Goal: Task Accomplishment & Management: Use online tool/utility

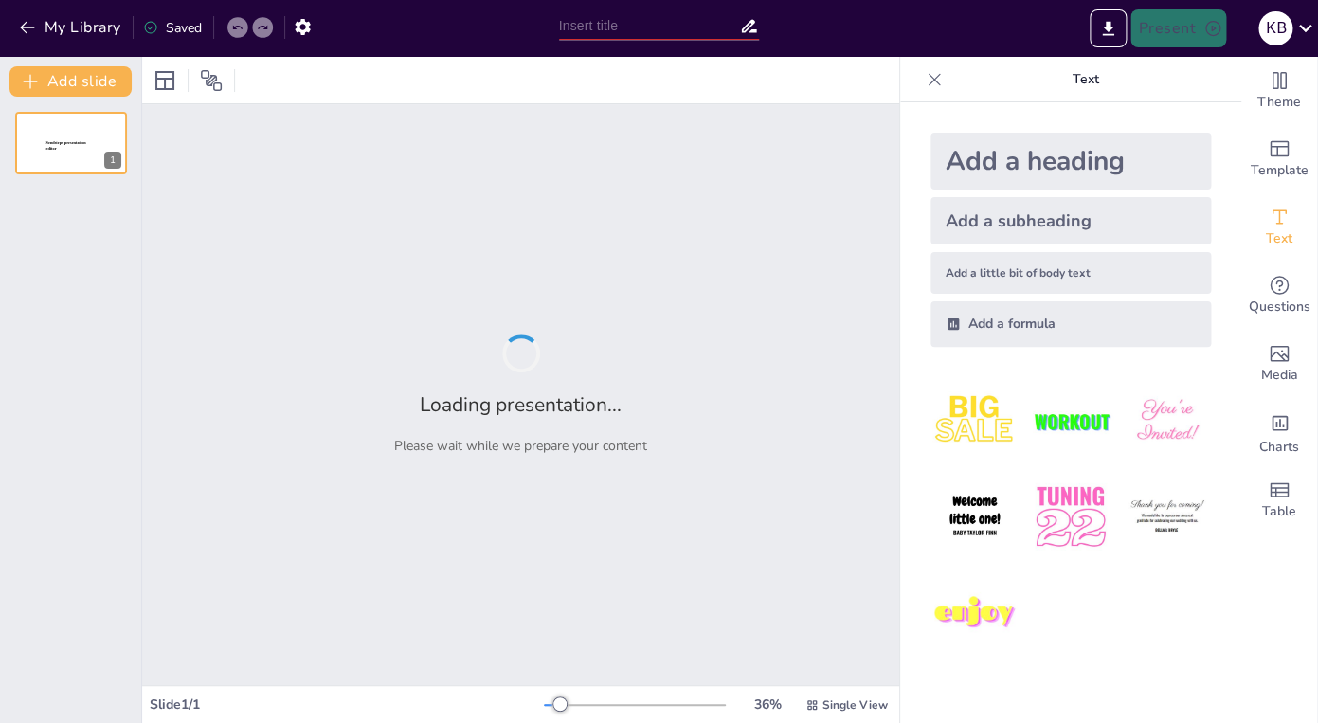
type input "Imported Regulation of Veterinary Pharmaceuticals_MGood_Fa23.pptx"
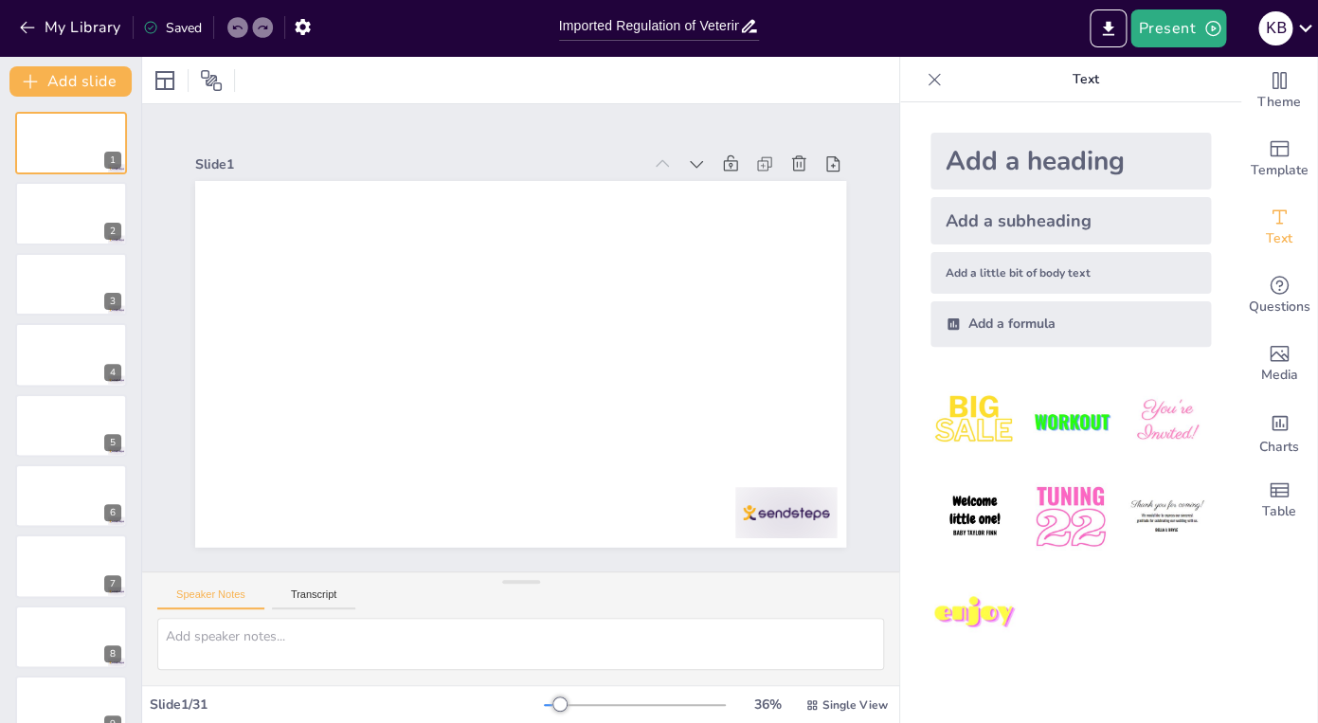
scroll to position [2, 0]
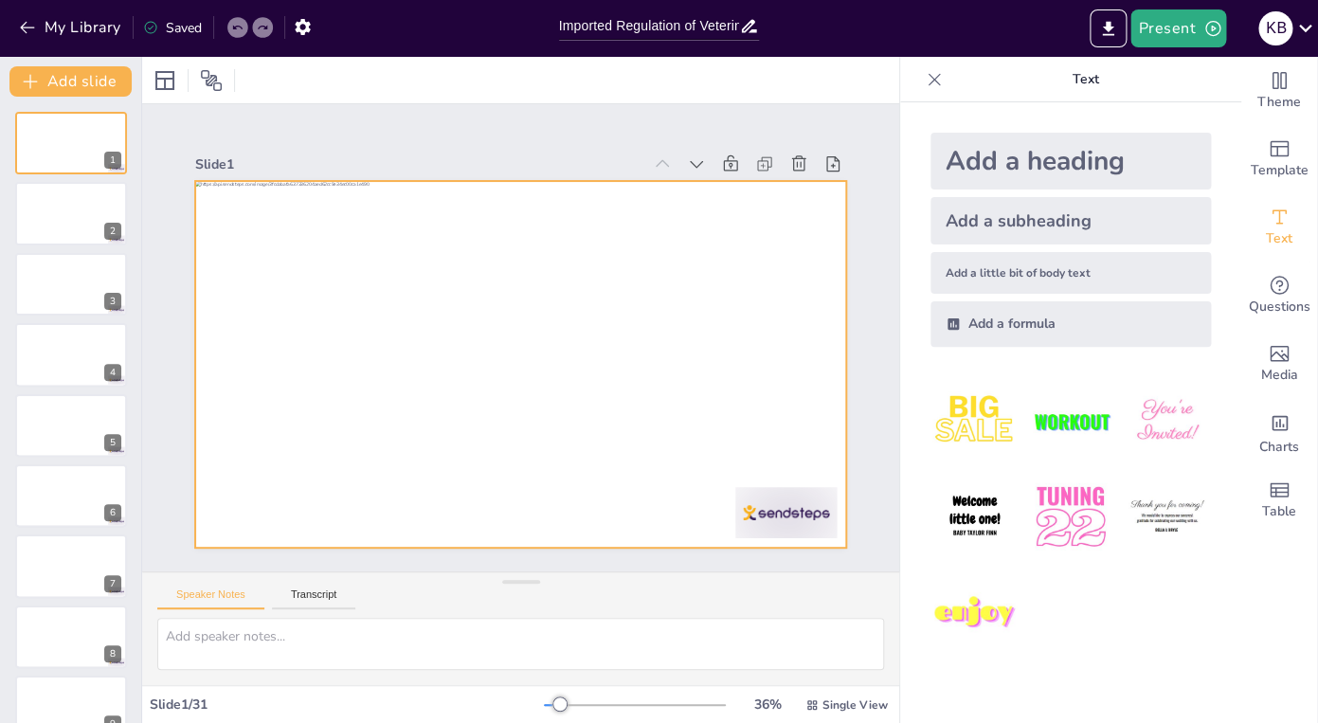
click at [401, 408] on div at bounding box center [520, 364] width 651 height 366
click at [502, 401] on div at bounding box center [520, 364] width 651 height 366
click at [502, 401] on div at bounding box center [518, 364] width 686 height 432
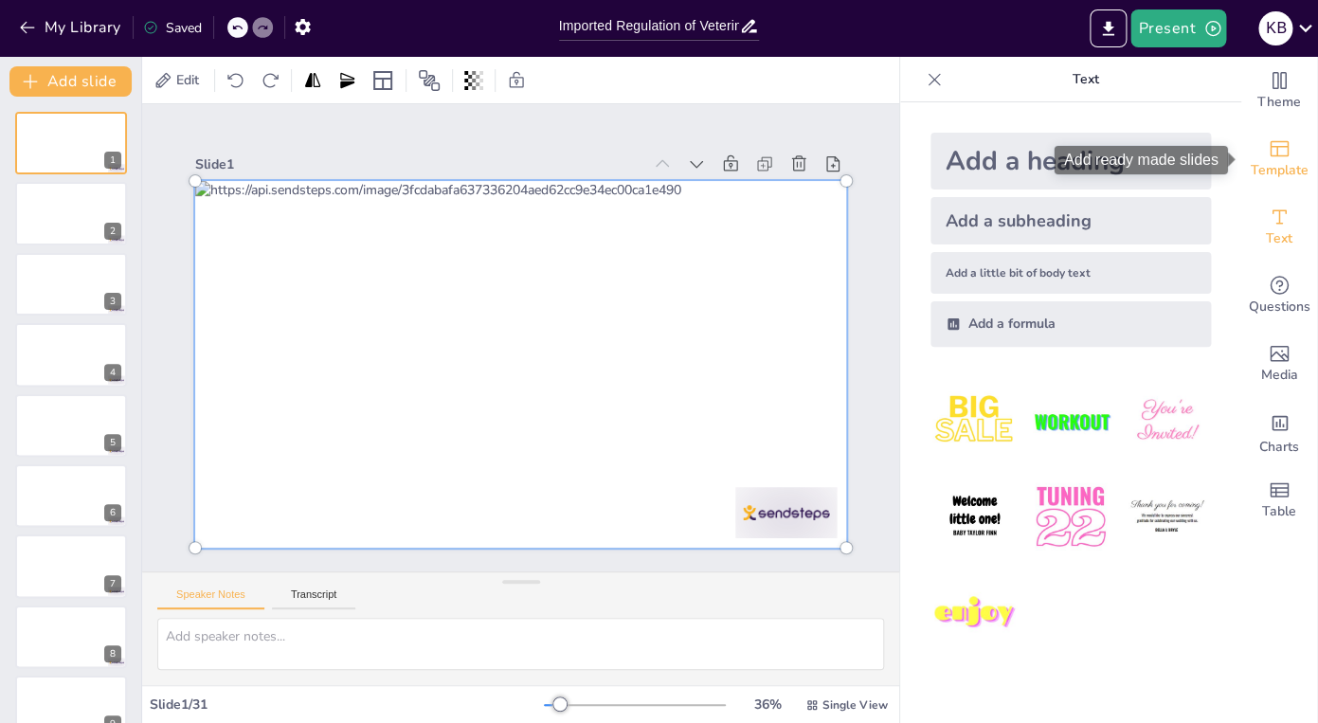
click at [1283, 142] on icon "Add ready made slides" at bounding box center [1279, 149] width 19 height 16
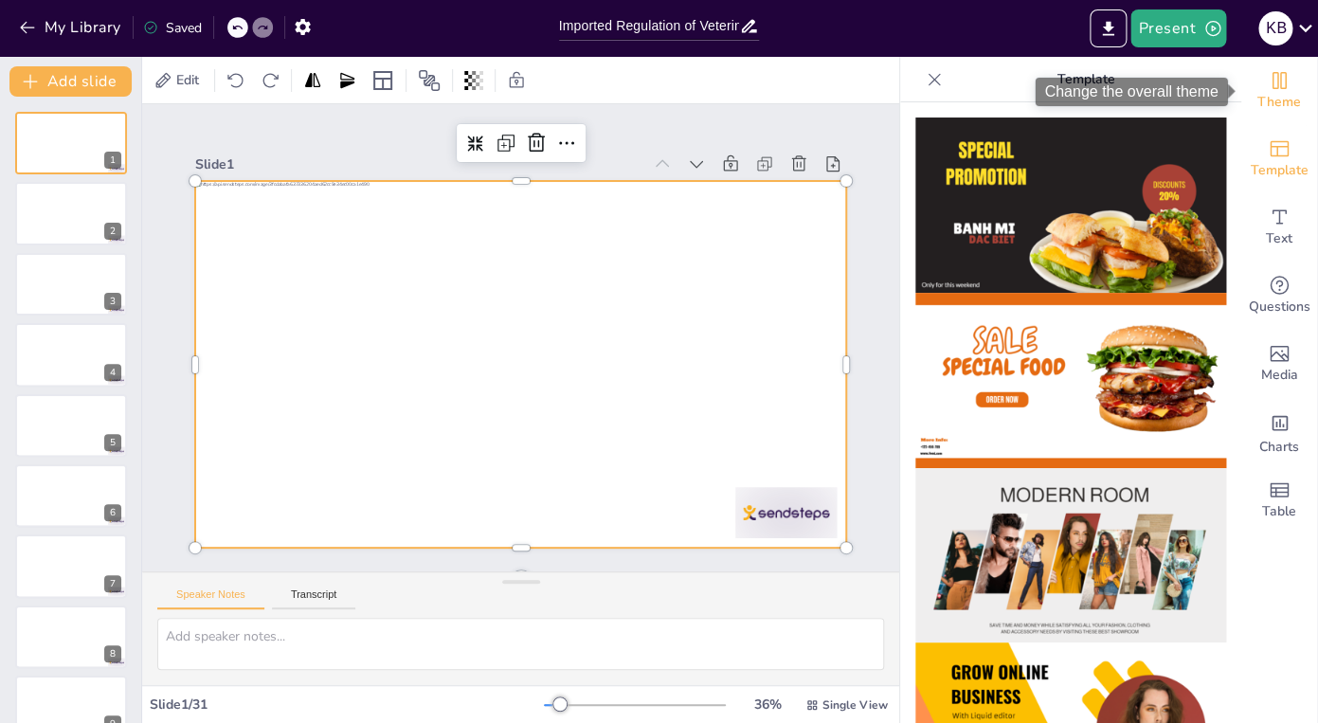
click at [1289, 84] on icon "Change the overall theme" at bounding box center [1279, 80] width 23 height 23
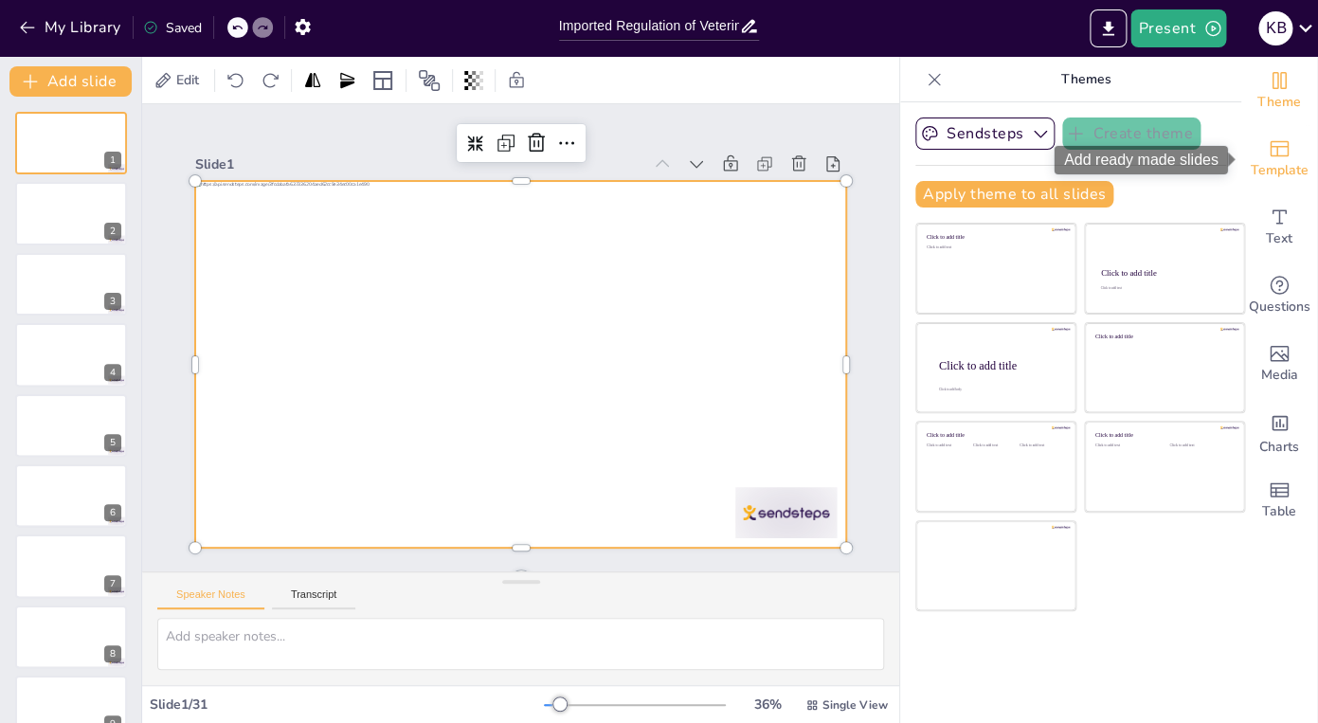
click at [1290, 159] on icon "Add ready made slides" at bounding box center [1279, 148] width 23 height 23
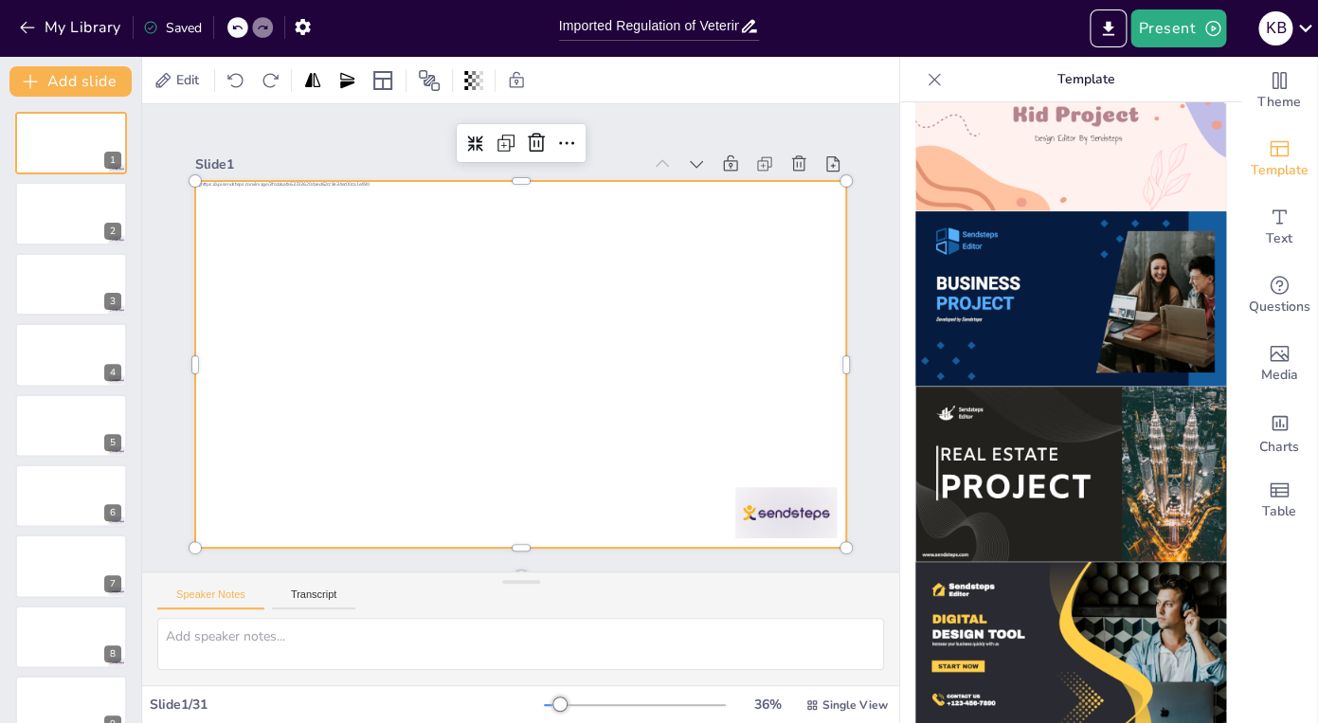
scroll to position [1469, 0]
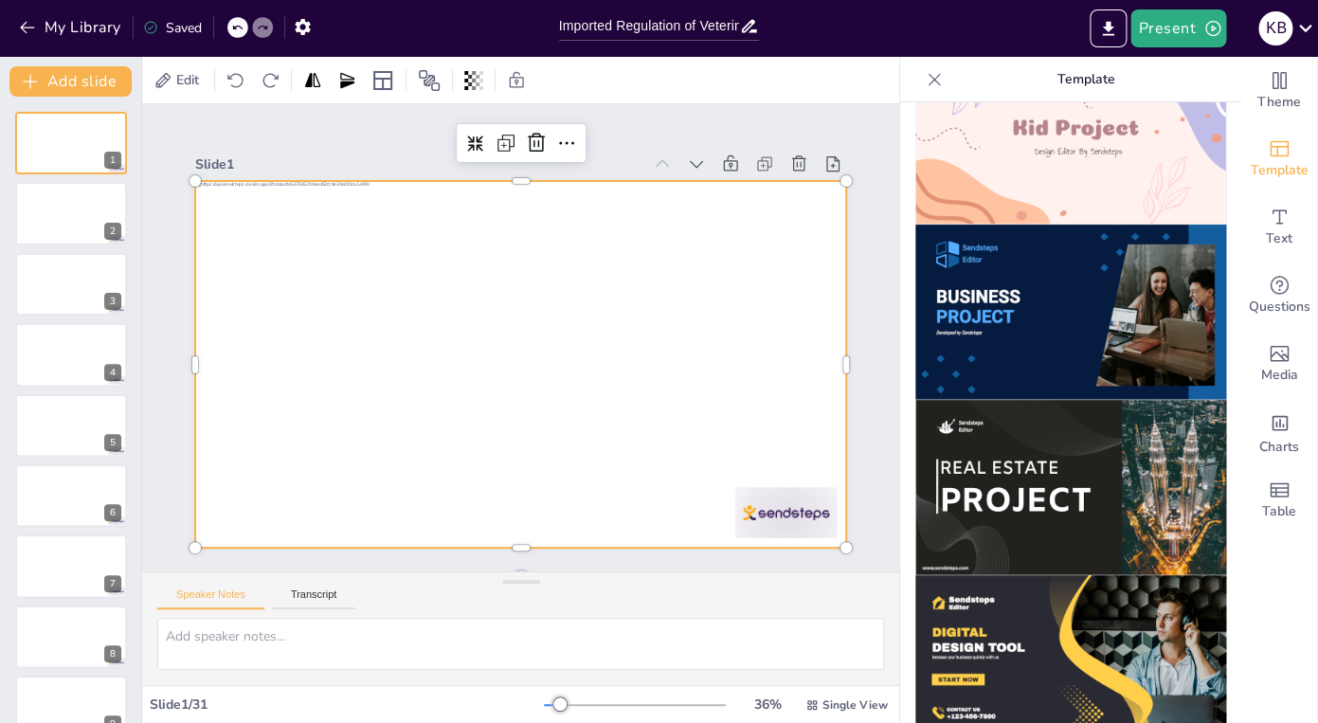
click at [1056, 511] on img at bounding box center [1071, 487] width 311 height 175
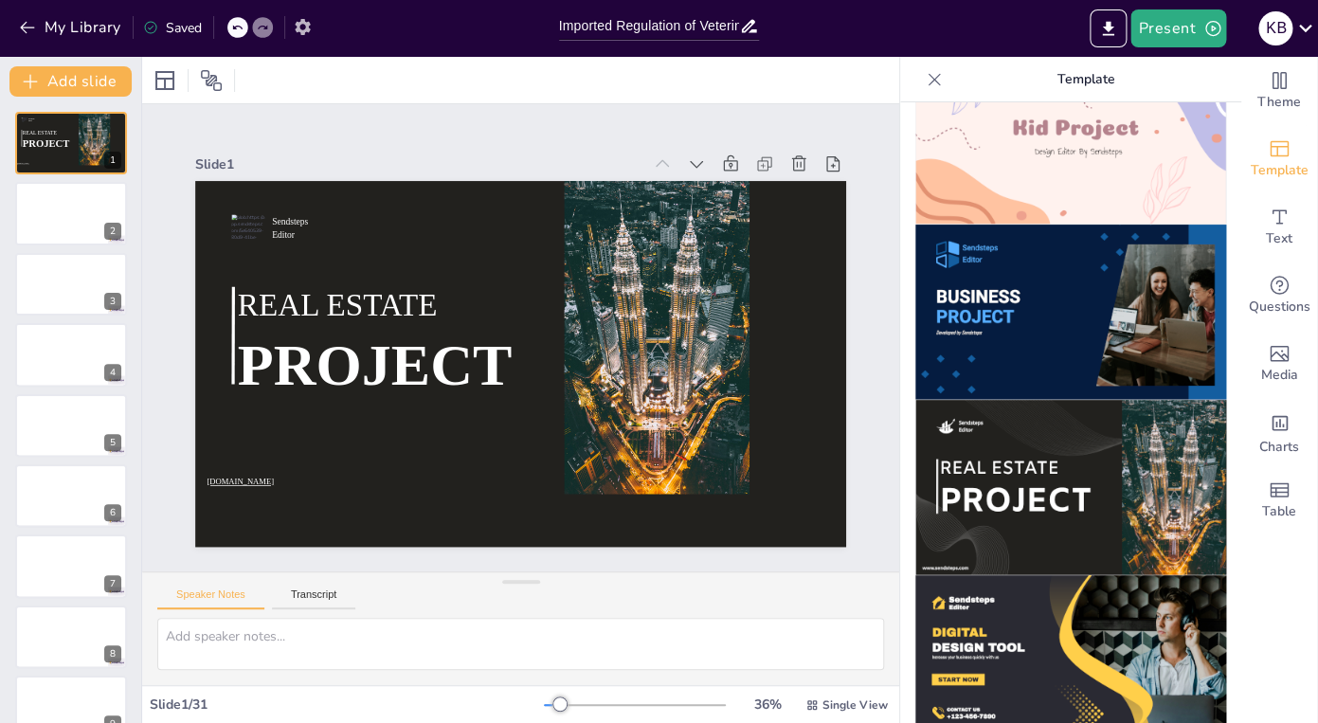
click at [310, 30] on icon "button" at bounding box center [302, 27] width 15 height 16
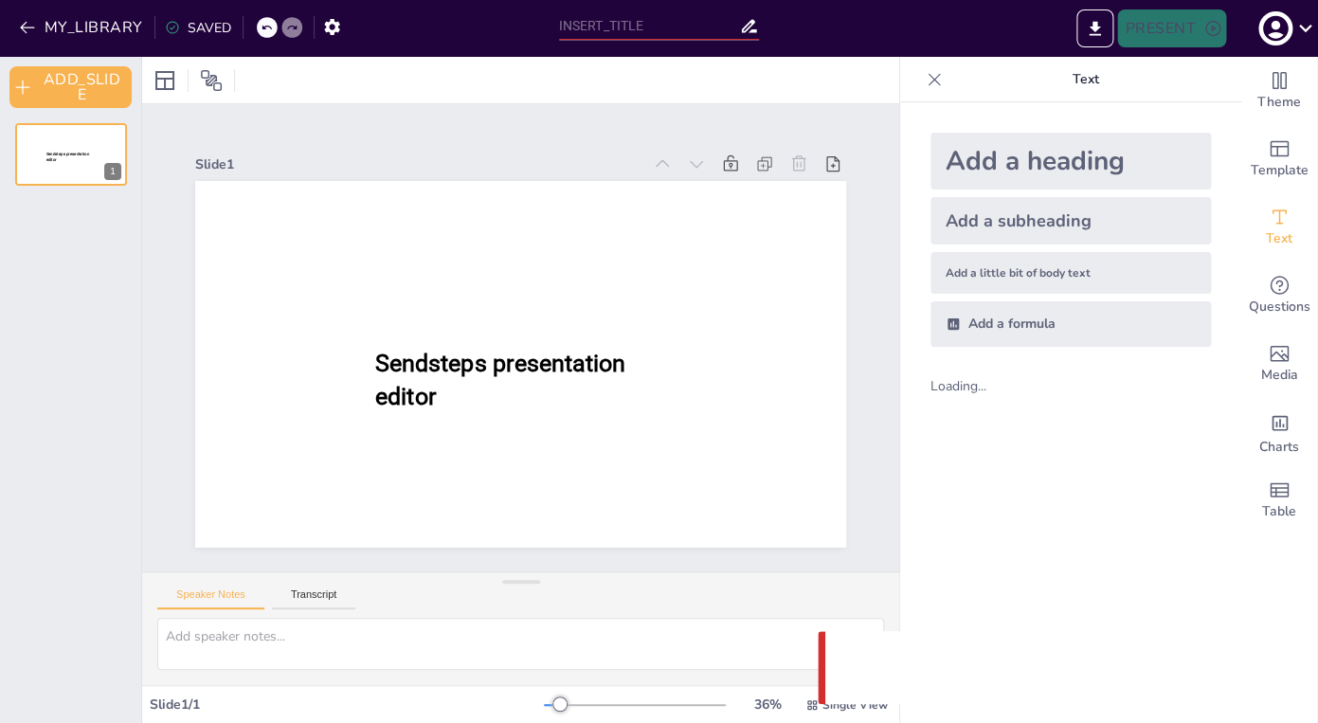
type input "Imported Regulation of Veterinary Pharmaceuticals_MGood_Fa23.pptx"
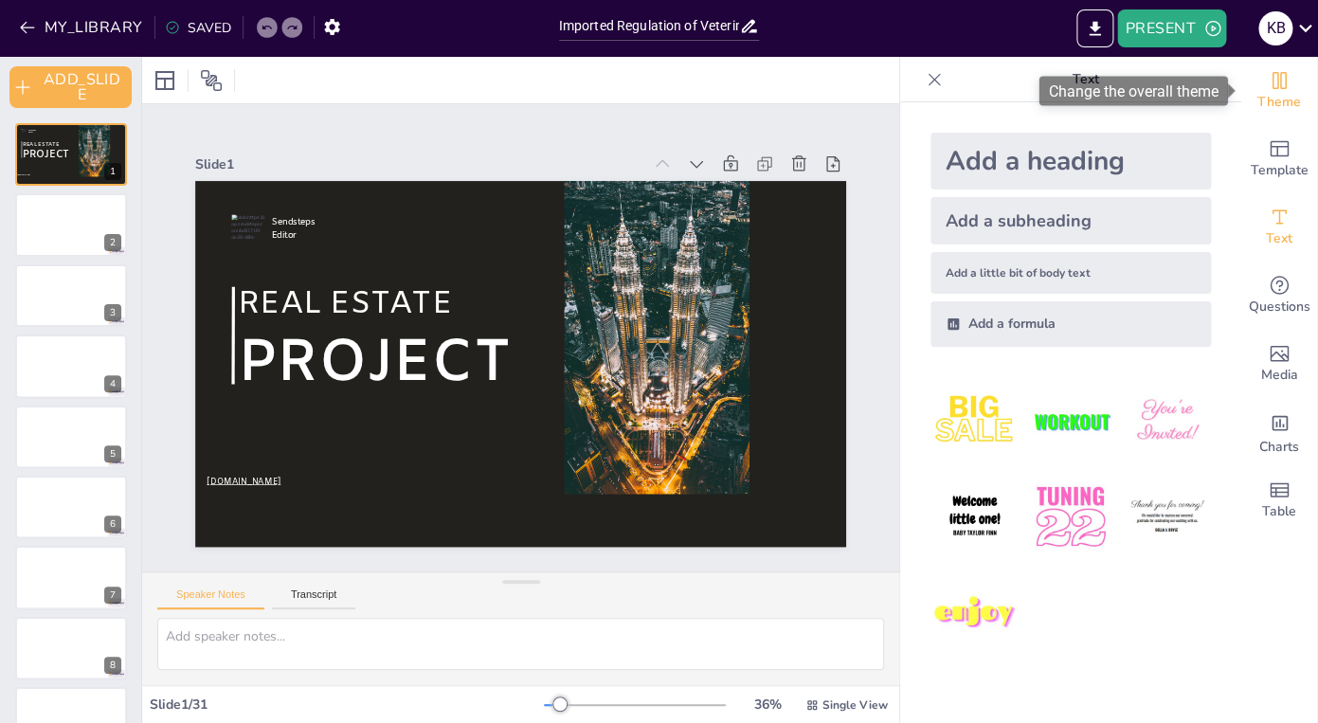
click at [1287, 91] on icon "Change the overall theme" at bounding box center [1279, 80] width 23 height 23
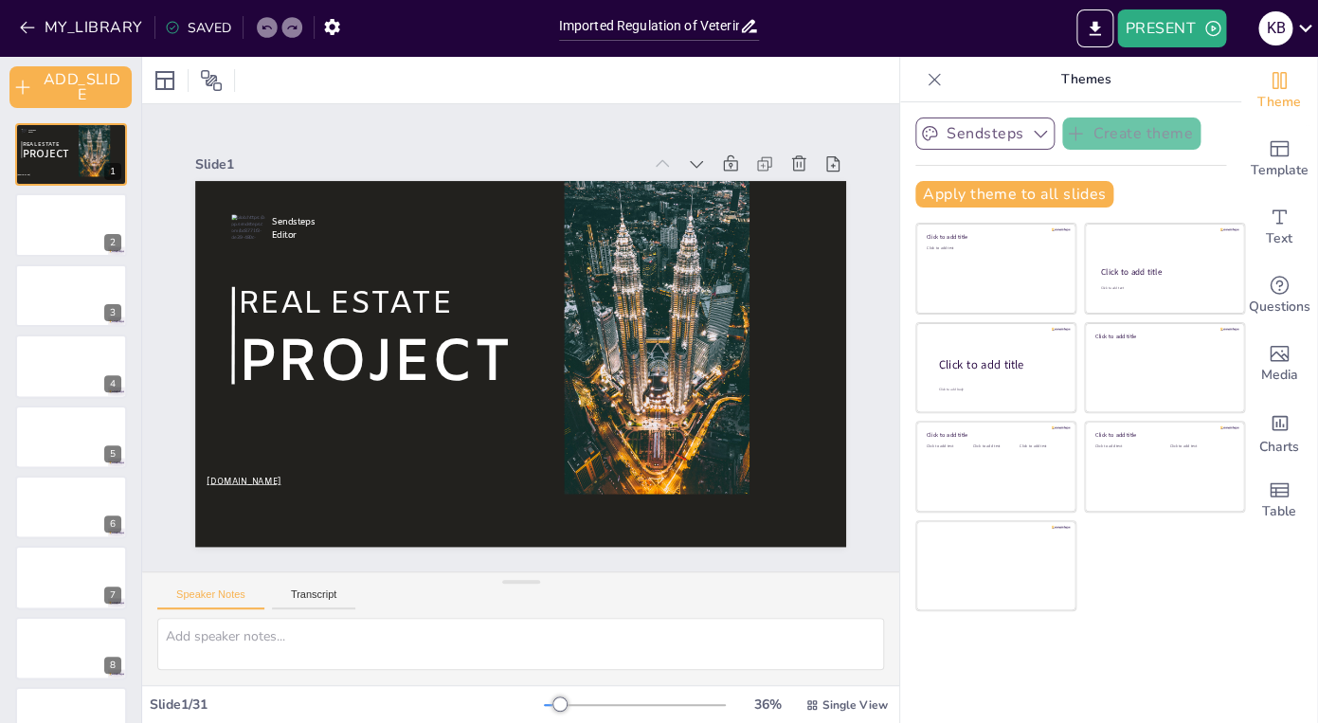
click at [1042, 135] on icon "button" at bounding box center [1040, 135] width 13 height 8
click at [1217, 69] on p "Themes" at bounding box center [1086, 79] width 273 height 45
click at [1281, 158] on icon "Add ready made slides" at bounding box center [1279, 148] width 23 height 23
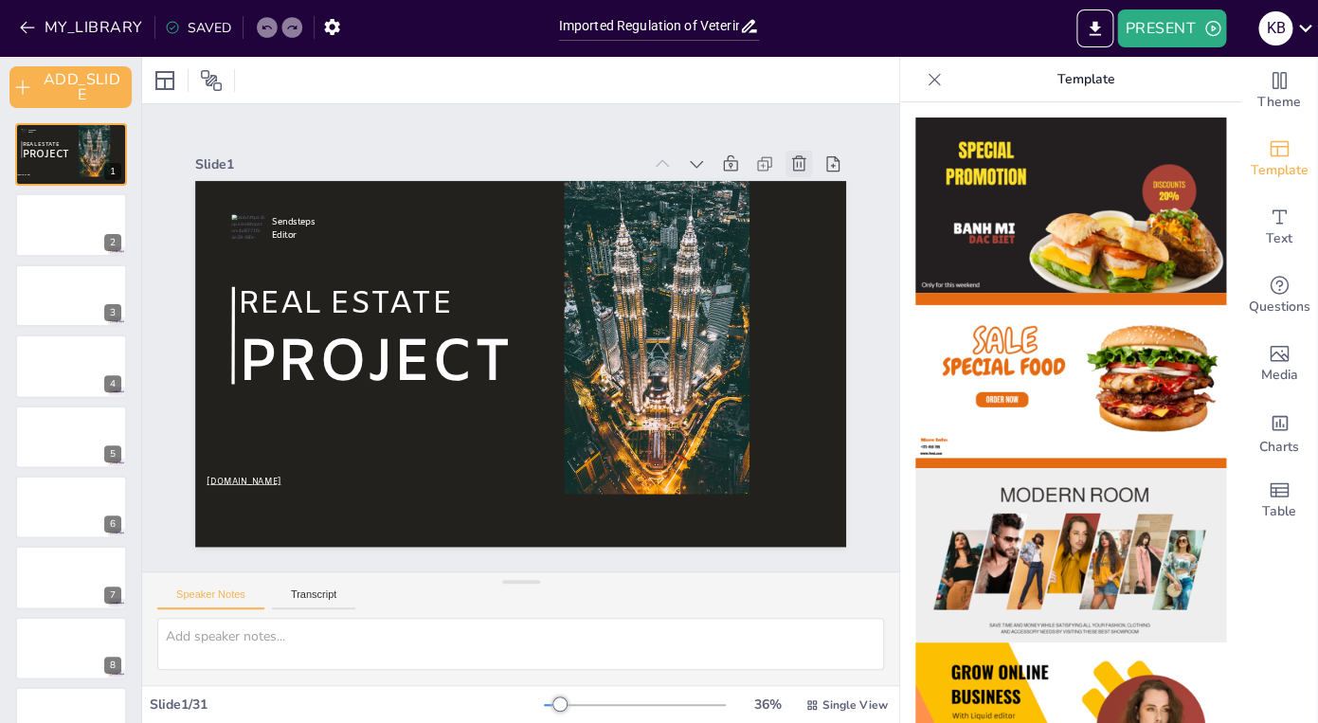
click at [802, 170] on icon at bounding box center [799, 163] width 19 height 19
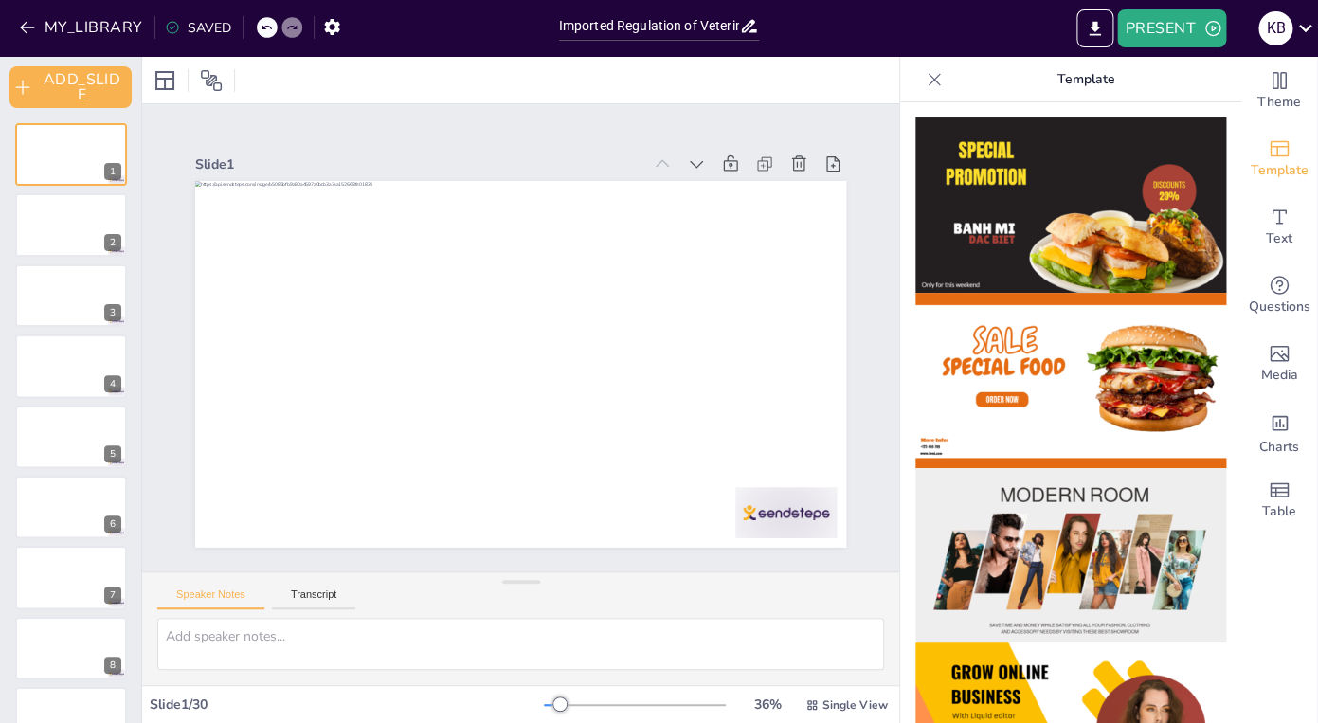
click at [263, 31] on icon at bounding box center [266, 27] width 11 height 11
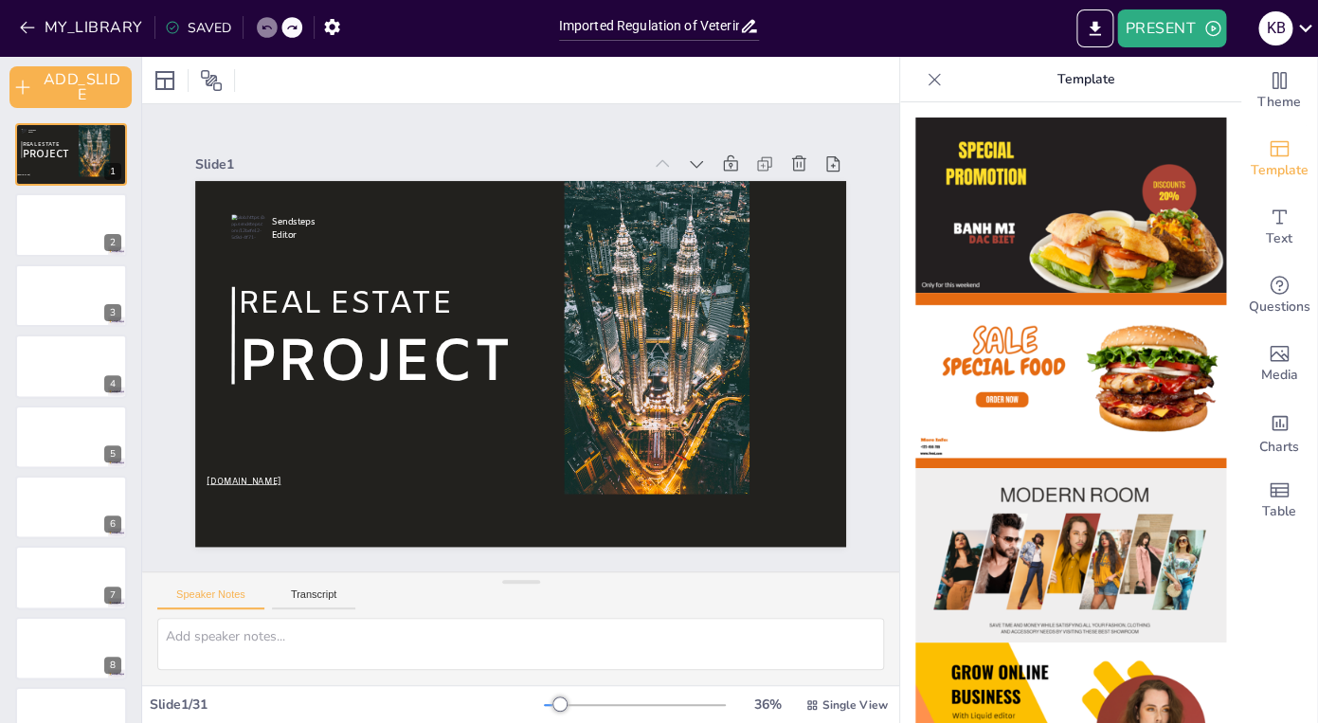
click at [263, 31] on icon at bounding box center [266, 27] width 11 height 11
click at [263, 25] on icon at bounding box center [266, 27] width 11 height 11
click at [332, 28] on icon "button" at bounding box center [331, 27] width 15 height 16
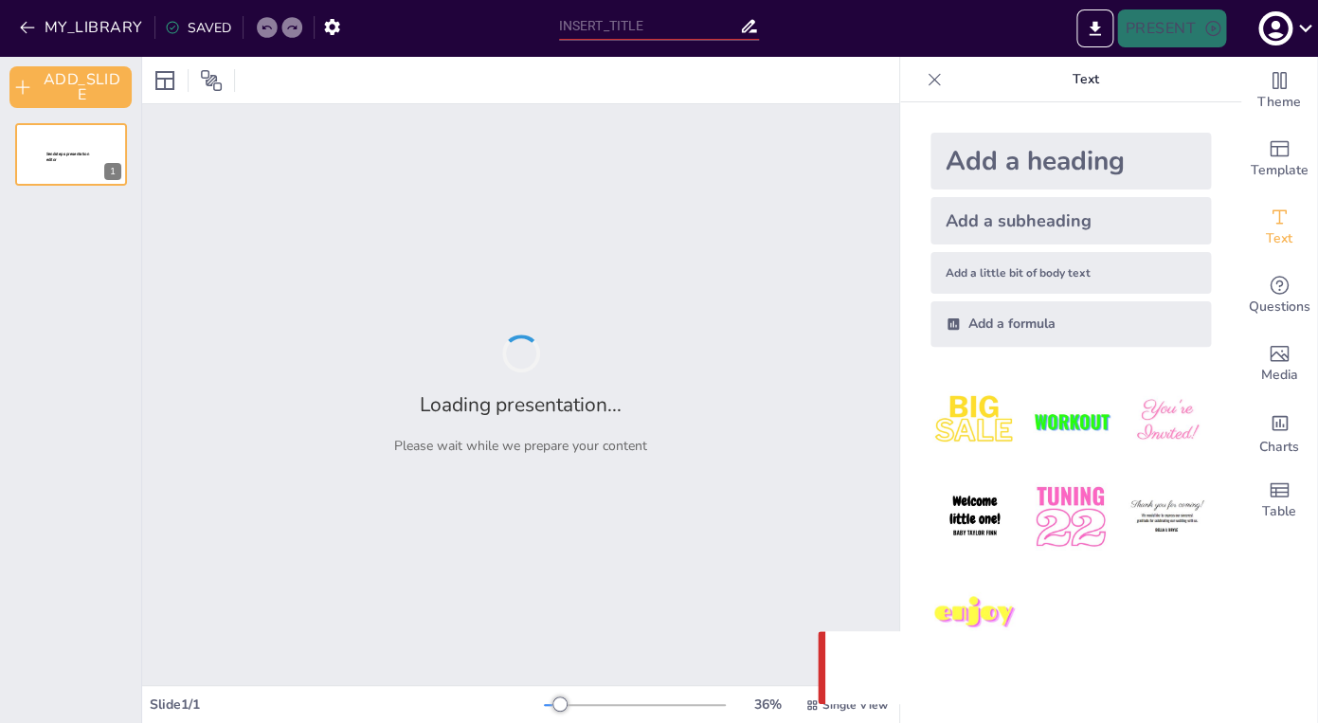
type input "Imported Regulation of Veterinary Pharmaceuticals_MGood_Fa23.pptx"
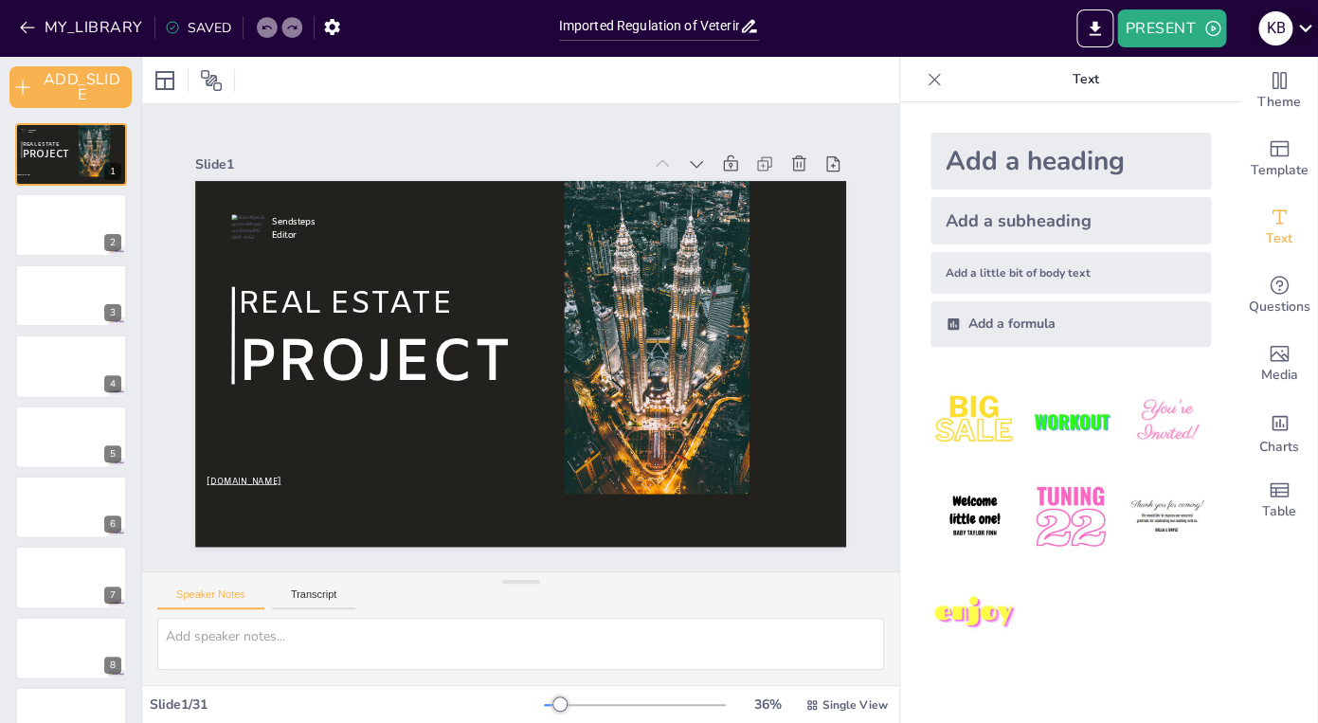
click at [1306, 28] on icon at bounding box center [1306, 28] width 26 height 26
